Goal: Find specific page/section: Find specific page/section

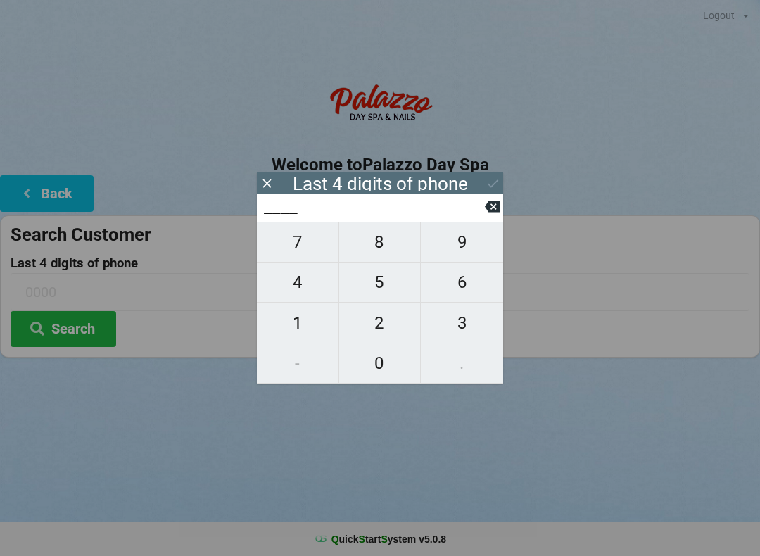
click at [300, 292] on span "4" at bounding box center [298, 283] width 82 height 30
type input "4___"
click at [383, 377] on span "0" at bounding box center [380, 364] width 82 height 30
type input "40__"
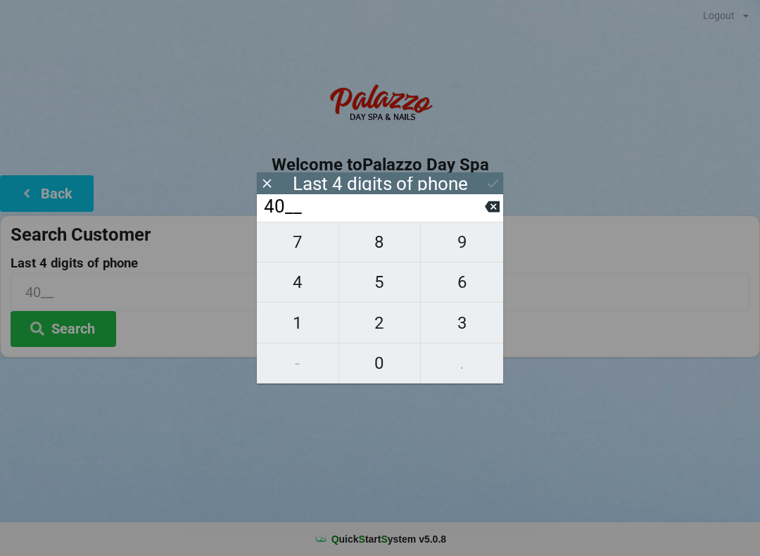
click at [492, 212] on icon at bounding box center [492, 206] width 15 height 11
click at [486, 213] on icon at bounding box center [492, 206] width 15 height 15
type input "____"
click at [379, 255] on span "8" at bounding box center [380, 242] width 82 height 30
type input "8___"
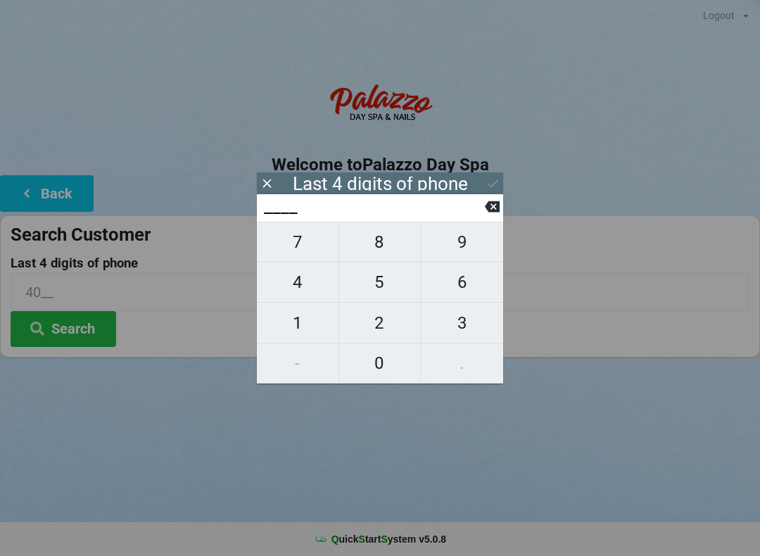
type input "8___"
click at [483, 215] on input "8___" at bounding box center [374, 207] width 222 height 23
click at [397, 365] on span "0" at bounding box center [380, 364] width 82 height 30
type input "80__"
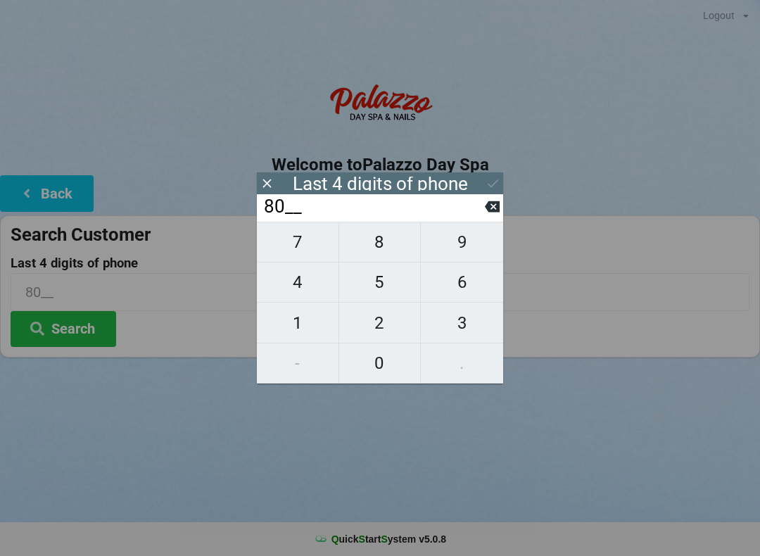
click at [388, 371] on span "0" at bounding box center [380, 364] width 82 height 30
type input "800_"
click at [375, 320] on span "2" at bounding box center [380, 323] width 82 height 30
type input "8002"
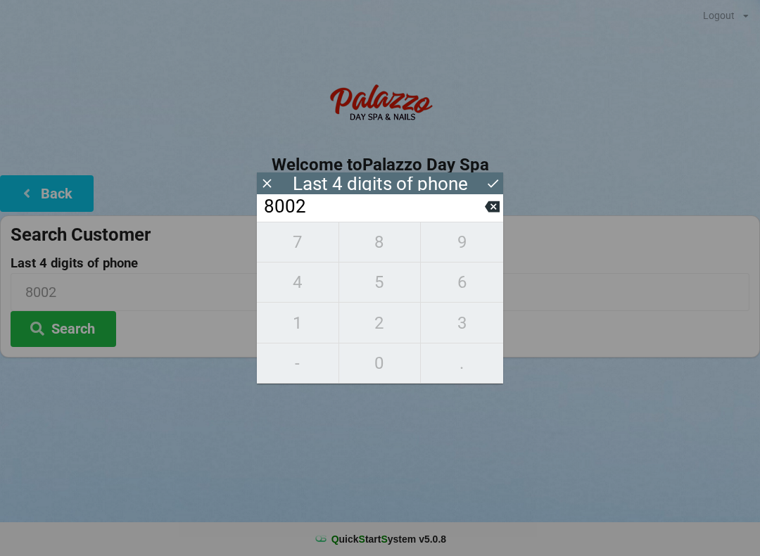
click at [494, 207] on icon at bounding box center [492, 206] width 15 height 11
click at [488, 211] on icon at bounding box center [492, 206] width 15 height 11
click at [485, 213] on icon at bounding box center [492, 206] width 15 height 15
click at [485, 211] on icon at bounding box center [492, 206] width 15 height 15
type input "____"
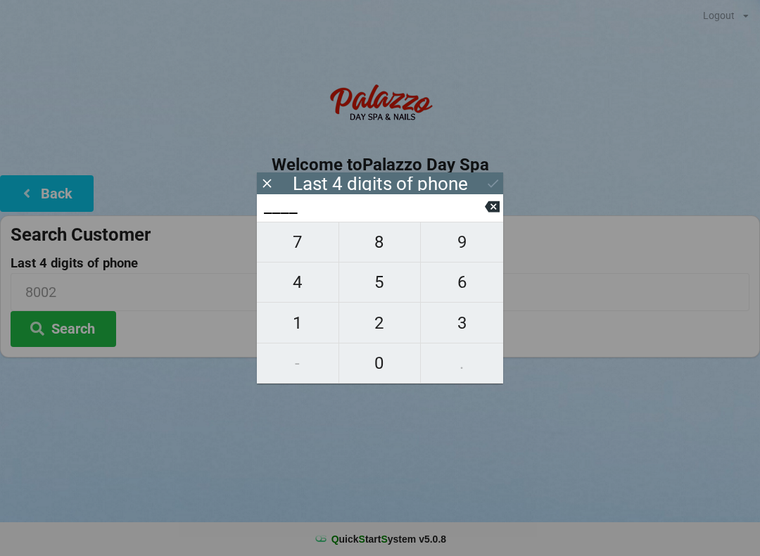
click at [377, 365] on span "0" at bounding box center [380, 364] width 82 height 30
type input "0___"
click at [381, 360] on span "0" at bounding box center [380, 364] width 82 height 30
type input "00__"
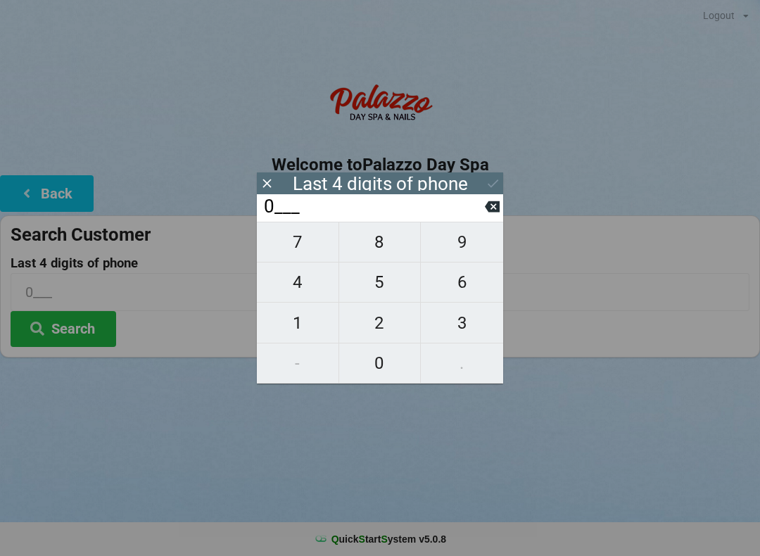
type input "00__"
click at [384, 328] on span "2" at bounding box center [380, 323] width 82 height 30
type input "002_"
click at [385, 328] on span "2" at bounding box center [380, 323] width 82 height 30
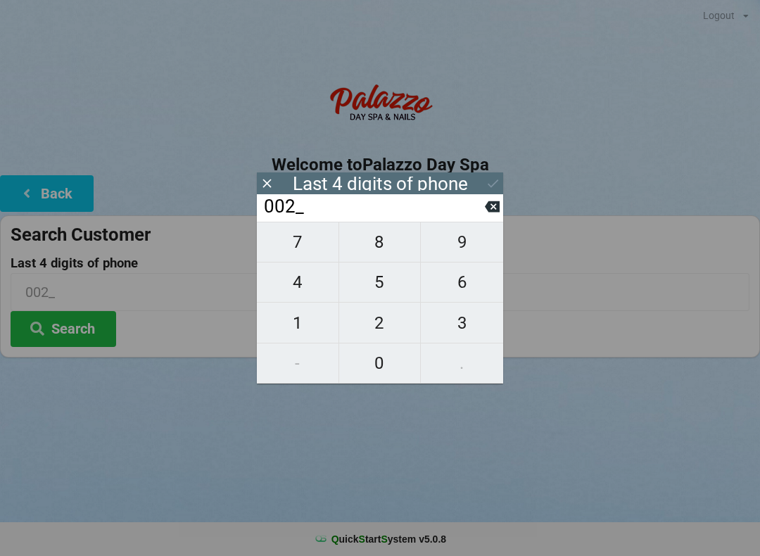
type input "0022"
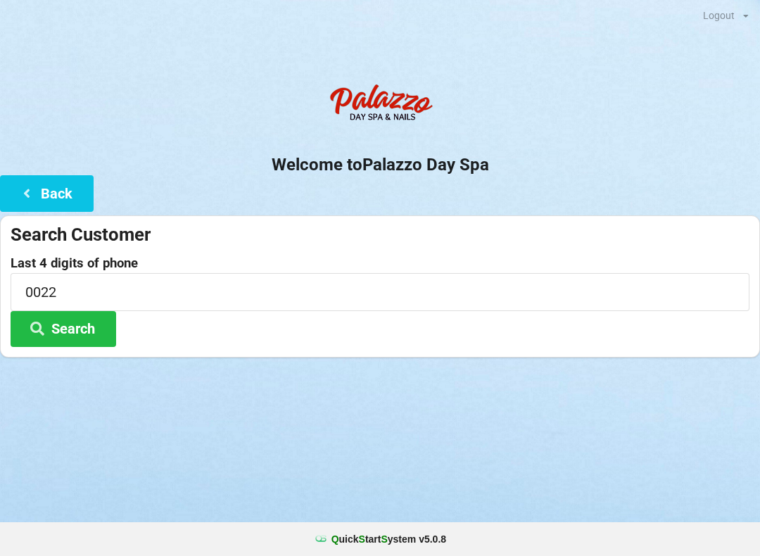
click at [79, 325] on button "Search" at bounding box center [64, 329] width 106 height 36
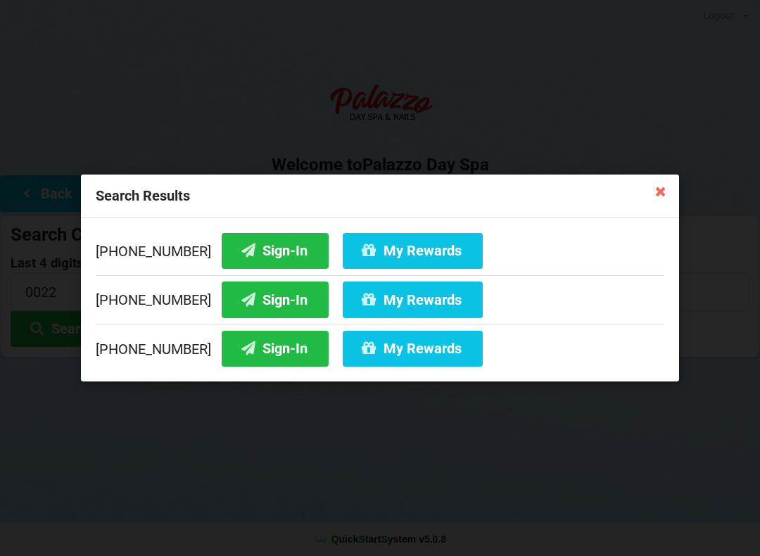
click at [265, 255] on button "Sign-In" at bounding box center [275, 251] width 107 height 36
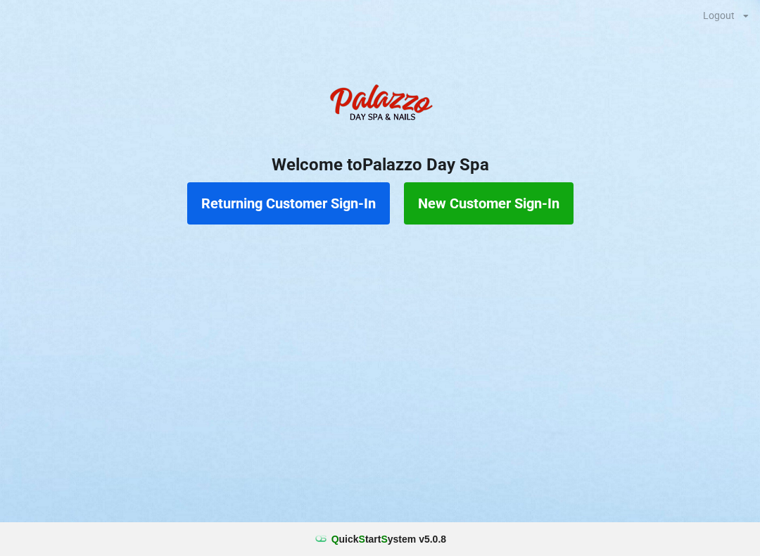
click at [330, 208] on button "Returning Customer Sign-In" at bounding box center [288, 203] width 203 height 42
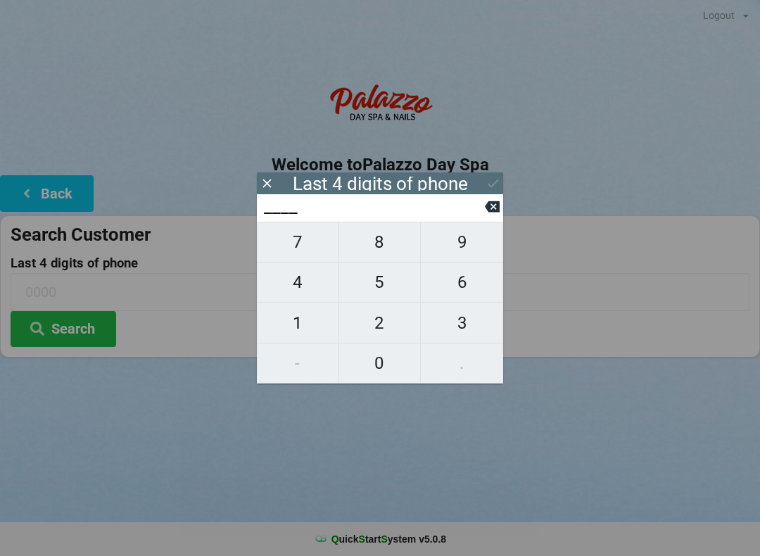
click at [296, 289] on span "4" at bounding box center [298, 283] width 82 height 30
type input "4___"
click at [495, 213] on icon at bounding box center [492, 206] width 15 height 11
click at [322, 289] on span "4" at bounding box center [298, 283] width 82 height 30
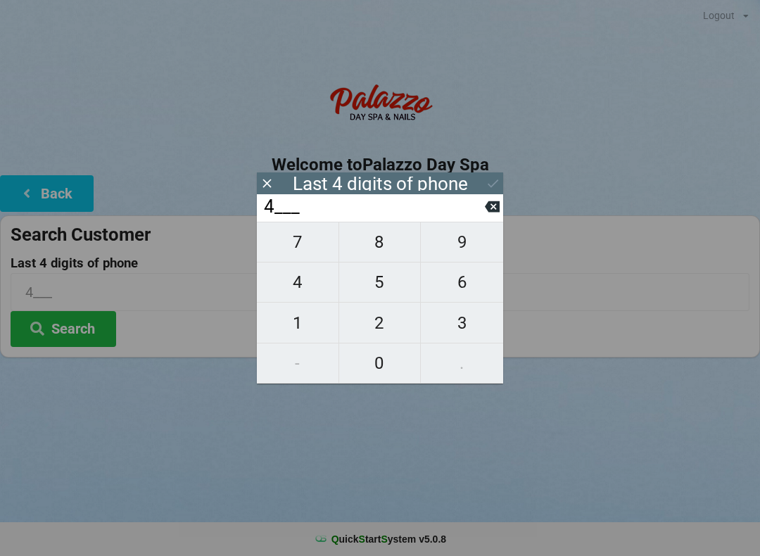
click at [385, 255] on span "8" at bounding box center [380, 242] width 82 height 30
type input "48__"
click at [451, 287] on span "6" at bounding box center [462, 283] width 82 height 30
type input "486_"
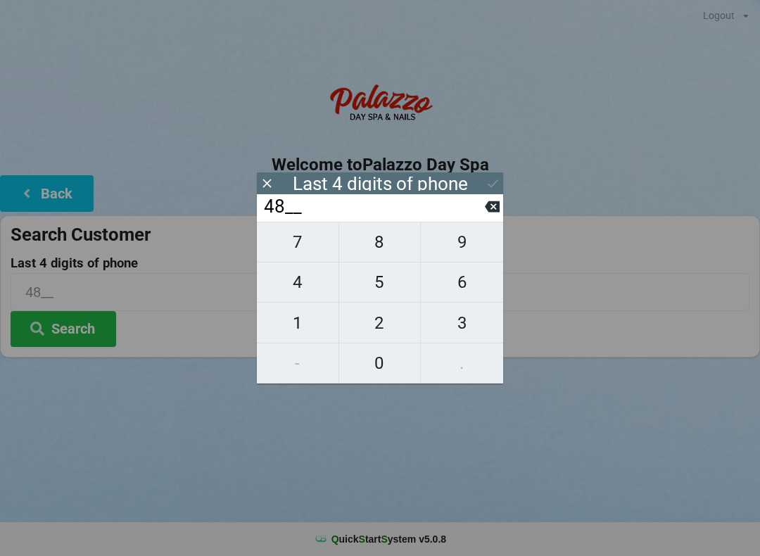
type input "486_"
click at [318, 283] on span "4" at bounding box center [298, 283] width 82 height 30
type input "4864"
click at [485, 211] on icon at bounding box center [492, 206] width 15 height 15
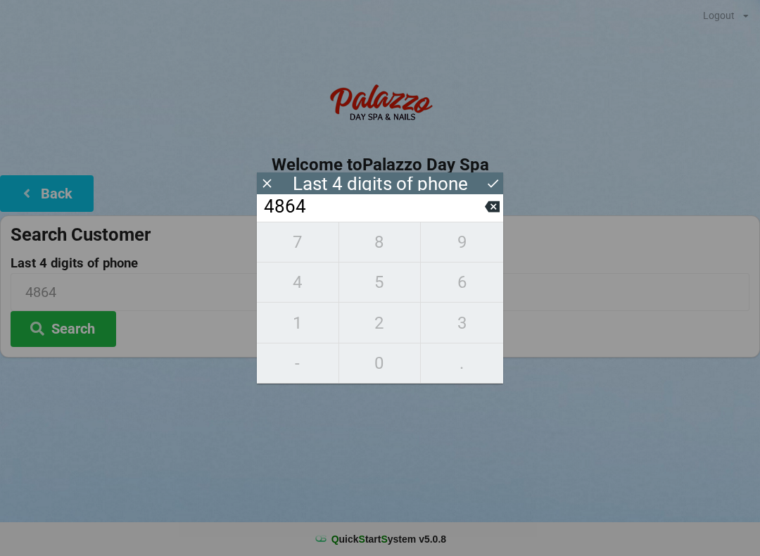
type input "486_"
click at [282, 196] on input "486_" at bounding box center [374, 207] width 222 height 23
